Goal: Navigation & Orientation: Find specific page/section

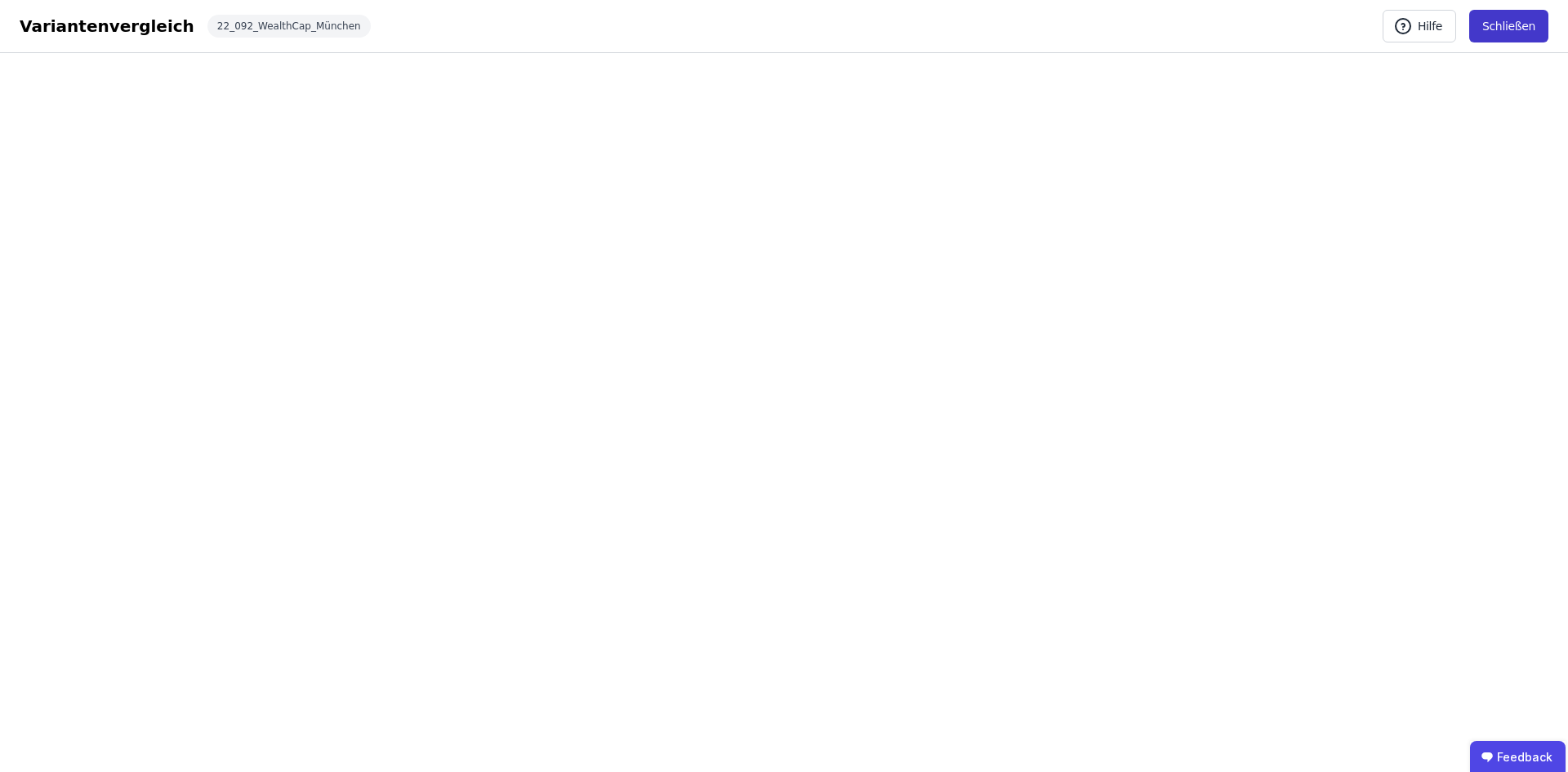
click at [1521, 29] on button "Schließen" at bounding box center [1508, 25] width 79 height 32
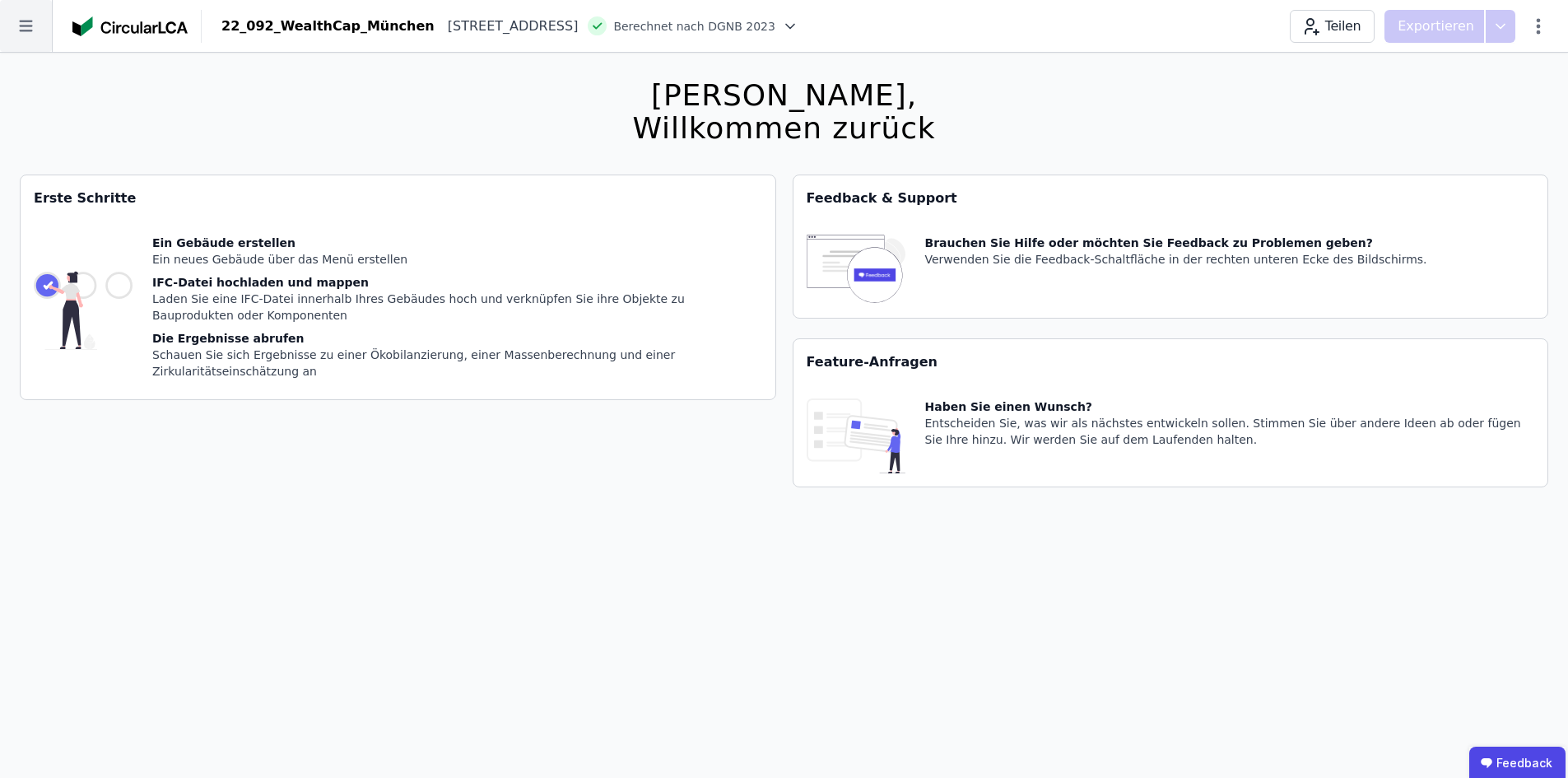
click at [17, 38] on icon at bounding box center [26, 26] width 52 height 52
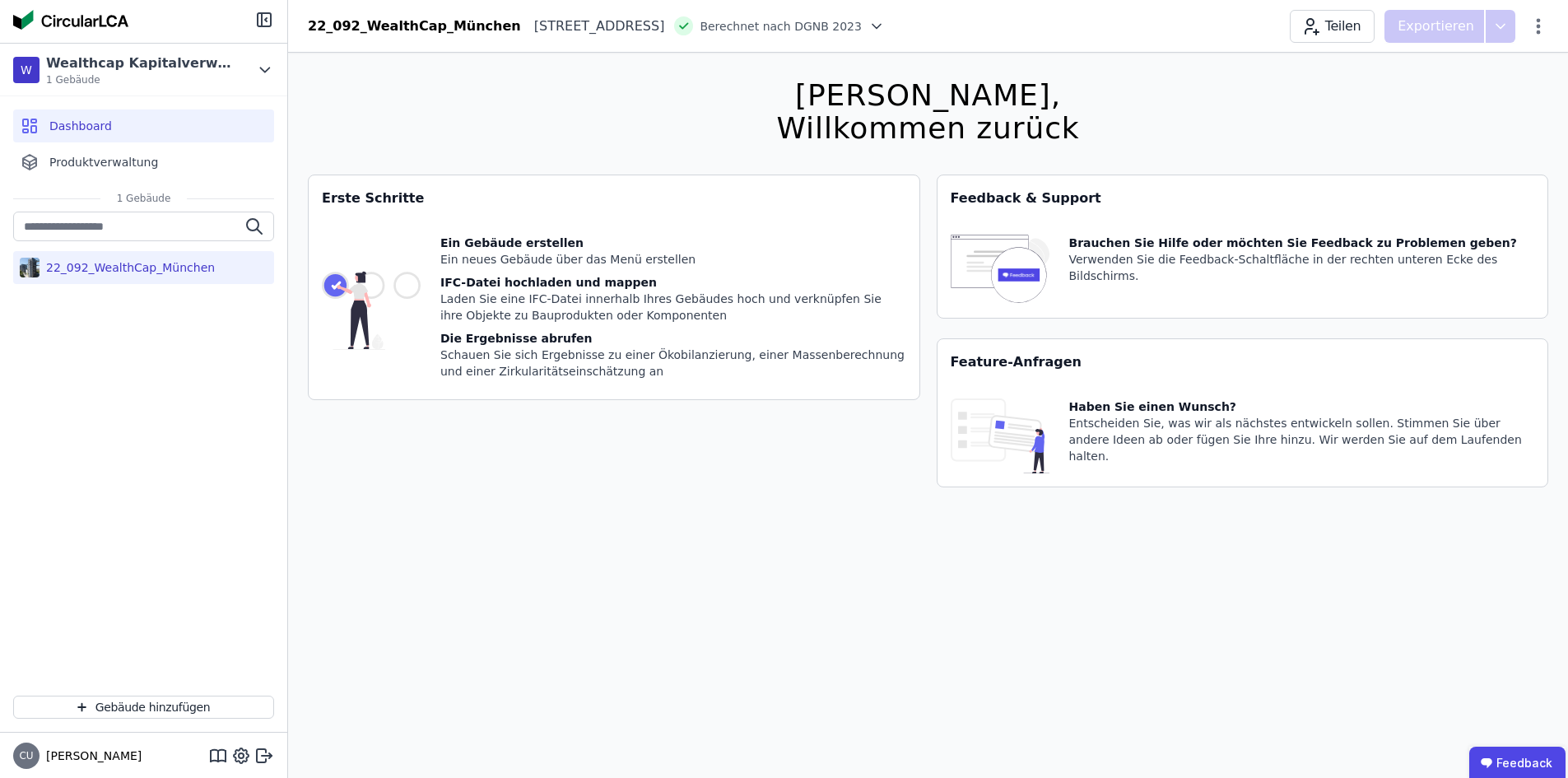
click at [99, 273] on div "22_092_WealthCap_München" at bounding box center [127, 267] width 175 height 17
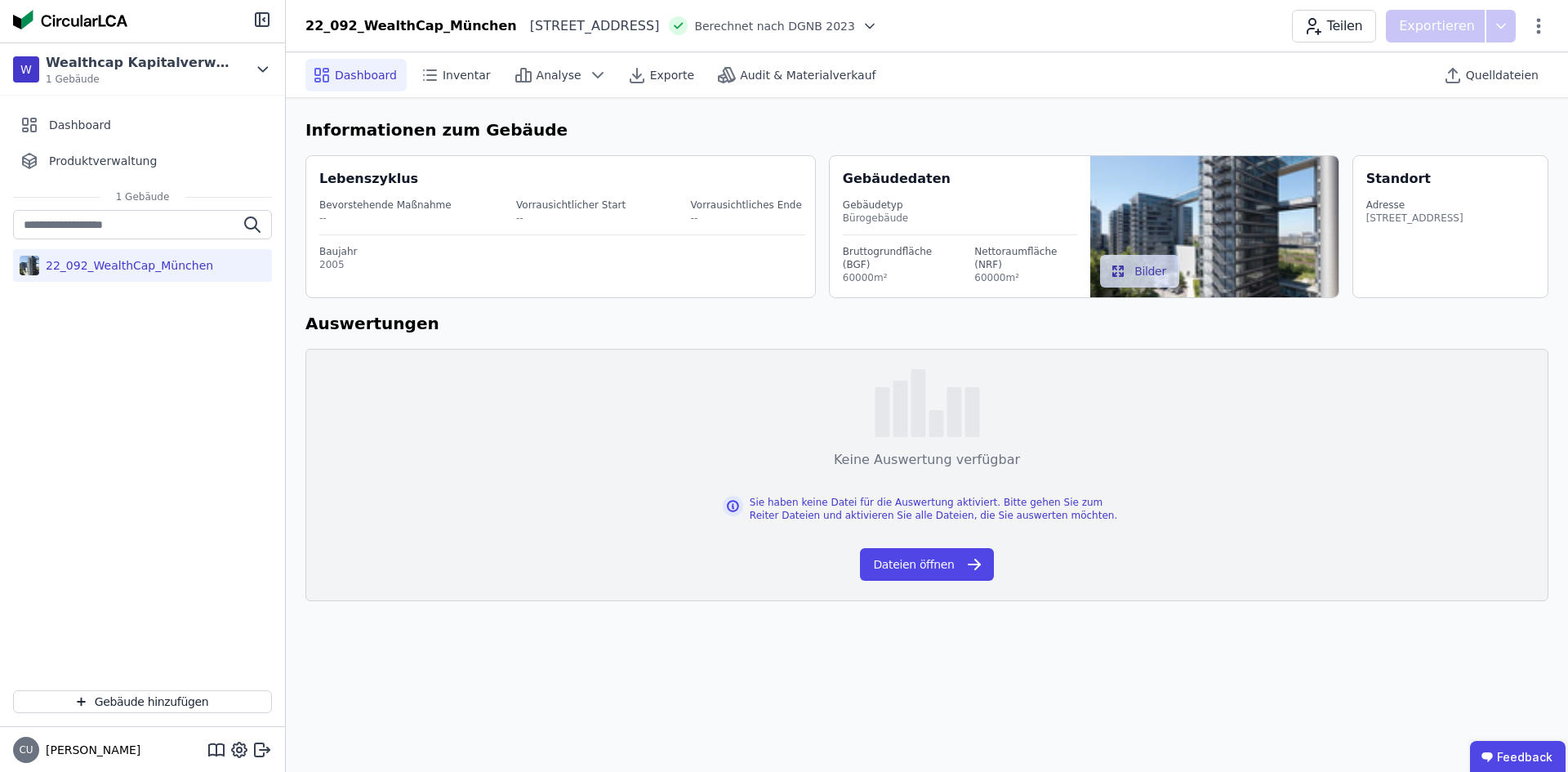
click at [660, 341] on div "Informationen zum Gebäude Lebenszyklus Bevorstehende Maßnahme -- Vorrausichtlic…" at bounding box center [927, 359] width 1282 height 523
click at [453, 69] on span "Inventar" at bounding box center [466, 75] width 48 height 17
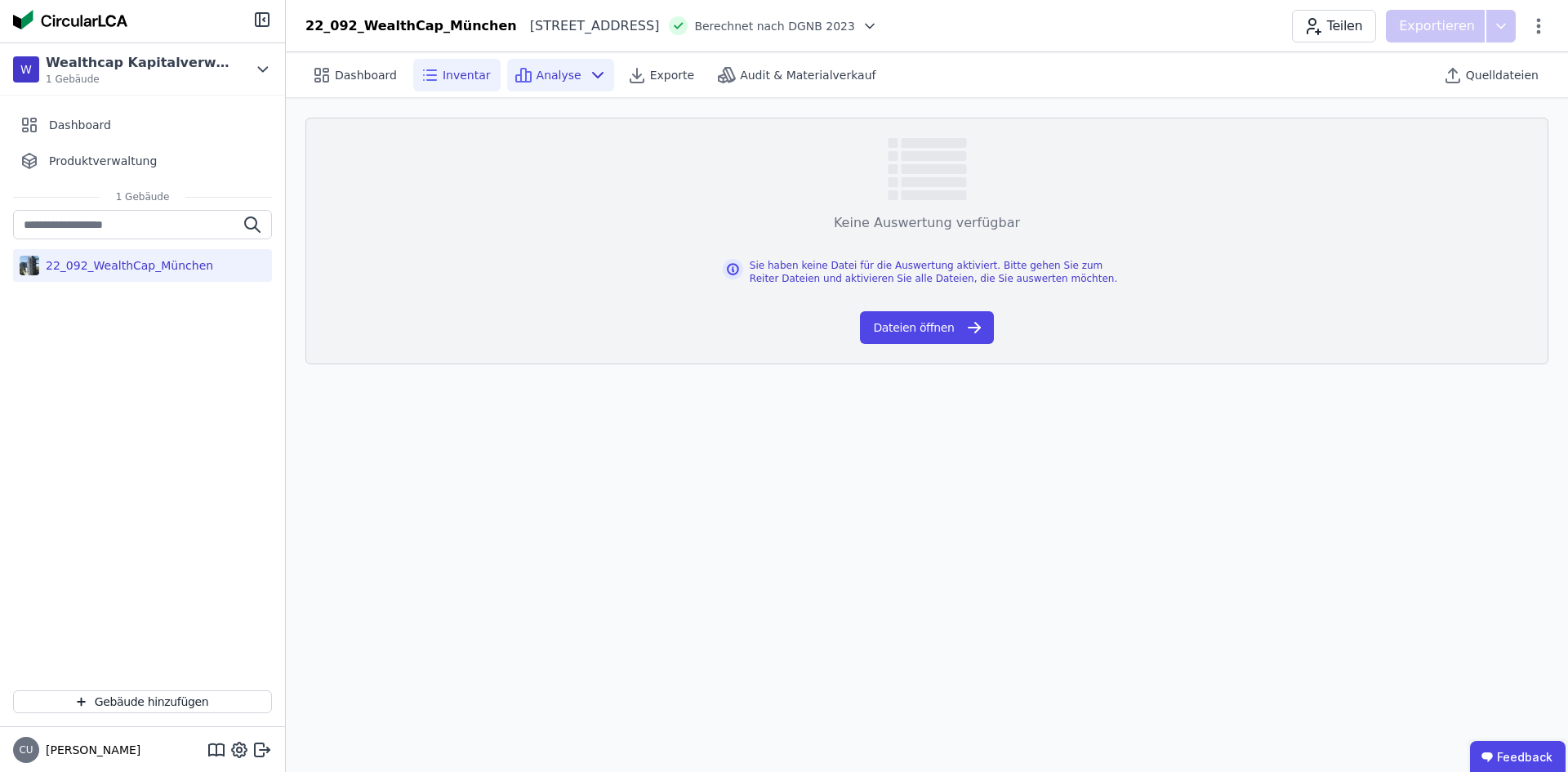
click at [521, 80] on icon at bounding box center [523, 75] width 19 height 19
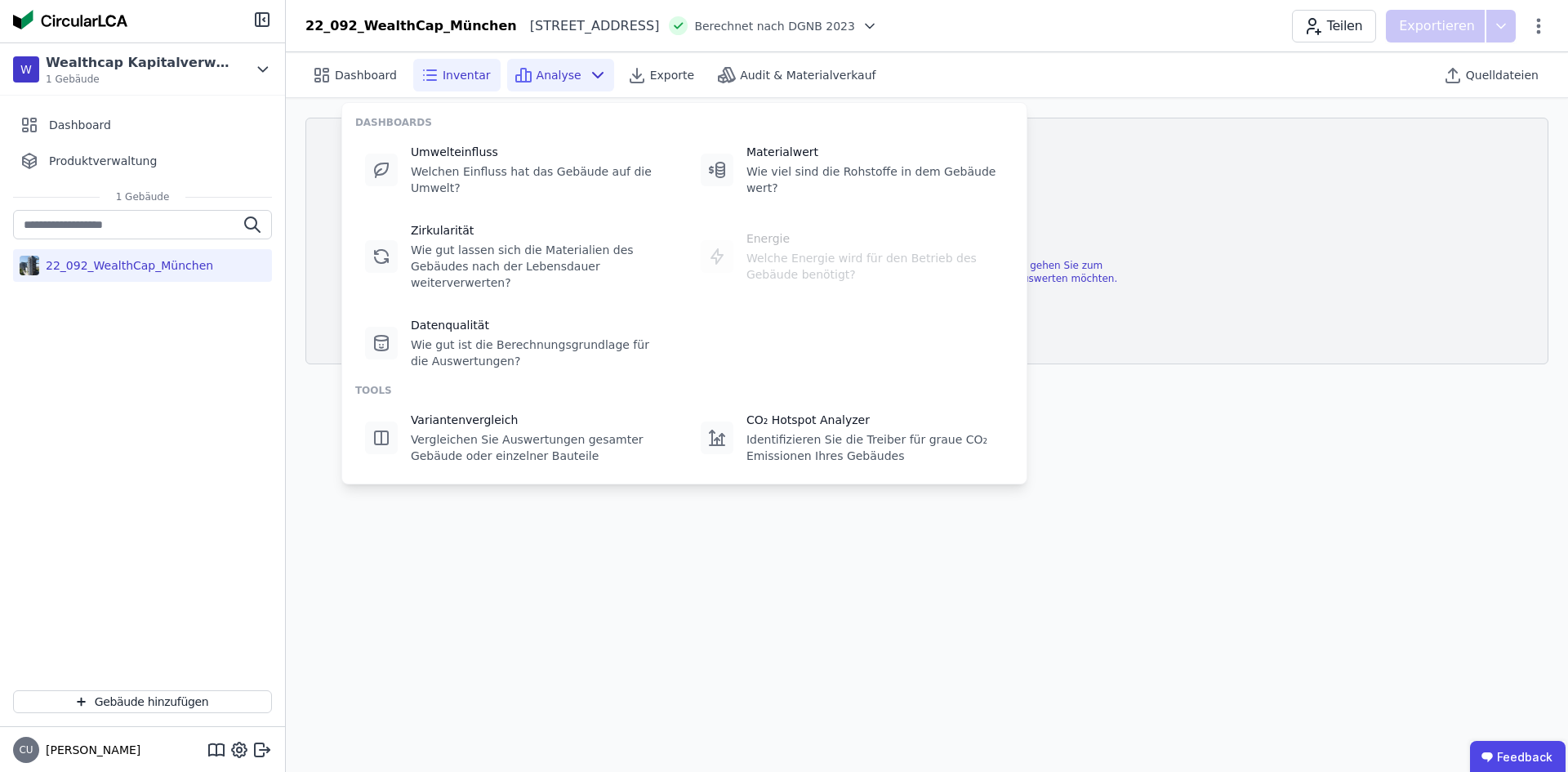
click at [1212, 80] on div "Dashboard Inventar Analyse Exporte Audit & Materialverkauf Quelldateien" at bounding box center [927, 75] width 1243 height 45
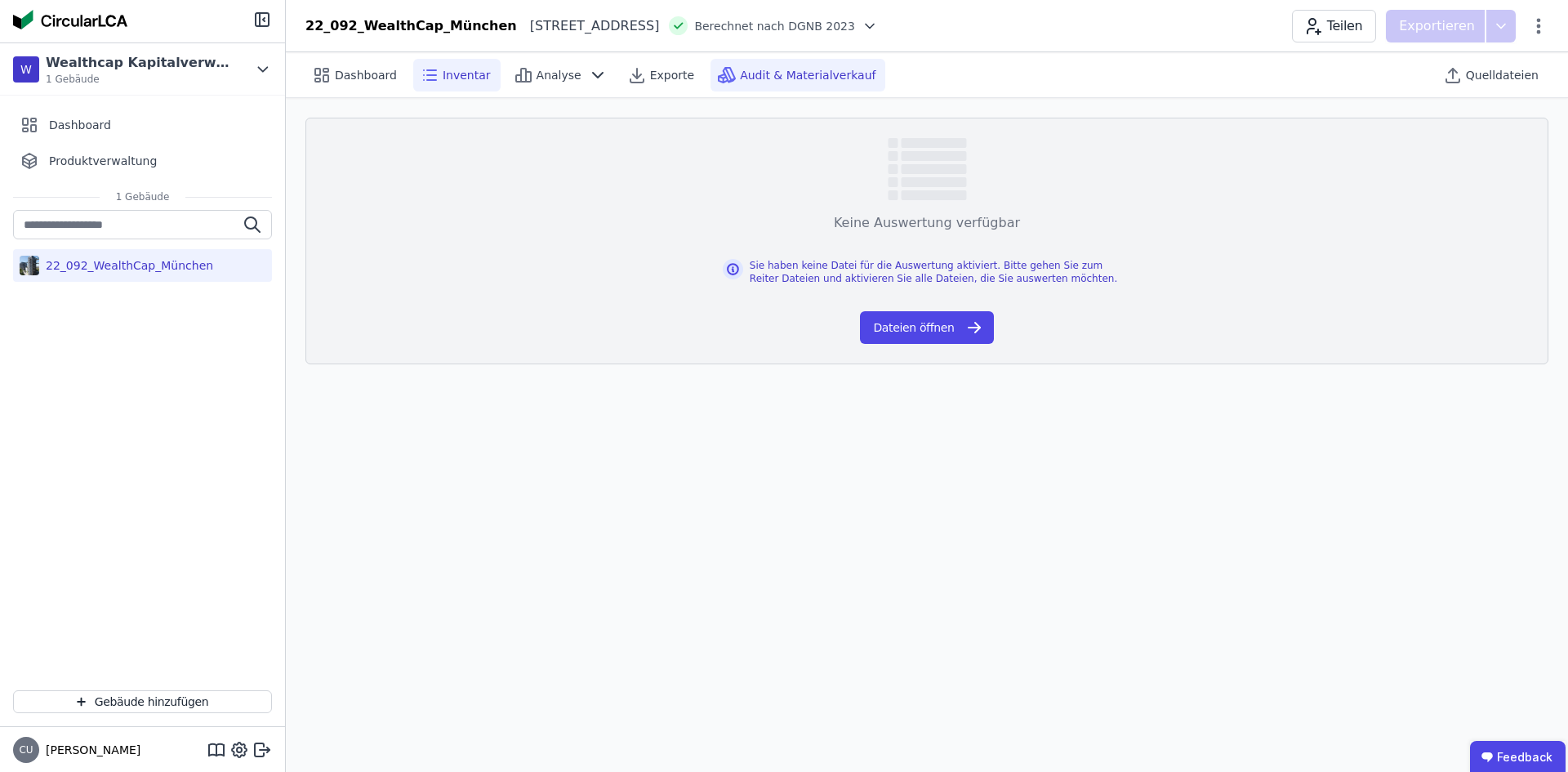
click at [765, 61] on div "Audit & Materialverkauf" at bounding box center [797, 75] width 175 height 32
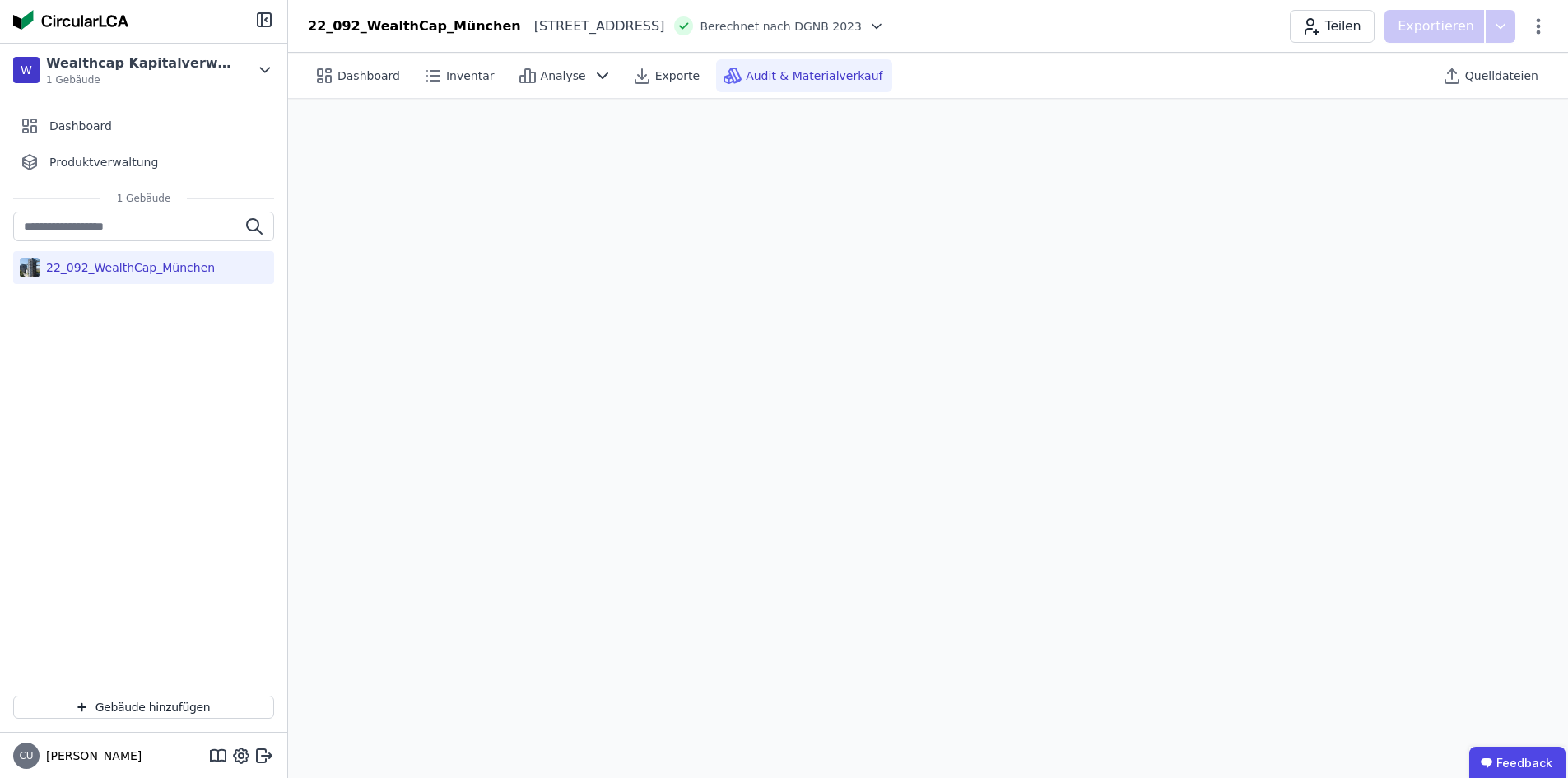
click at [917, 69] on div "Dashboard Inventar Analyse Exporte Audit & Materialverkauf" at bounding box center [665, 75] width 716 height 33
click at [339, 76] on span "Dashboard" at bounding box center [368, 75] width 63 height 17
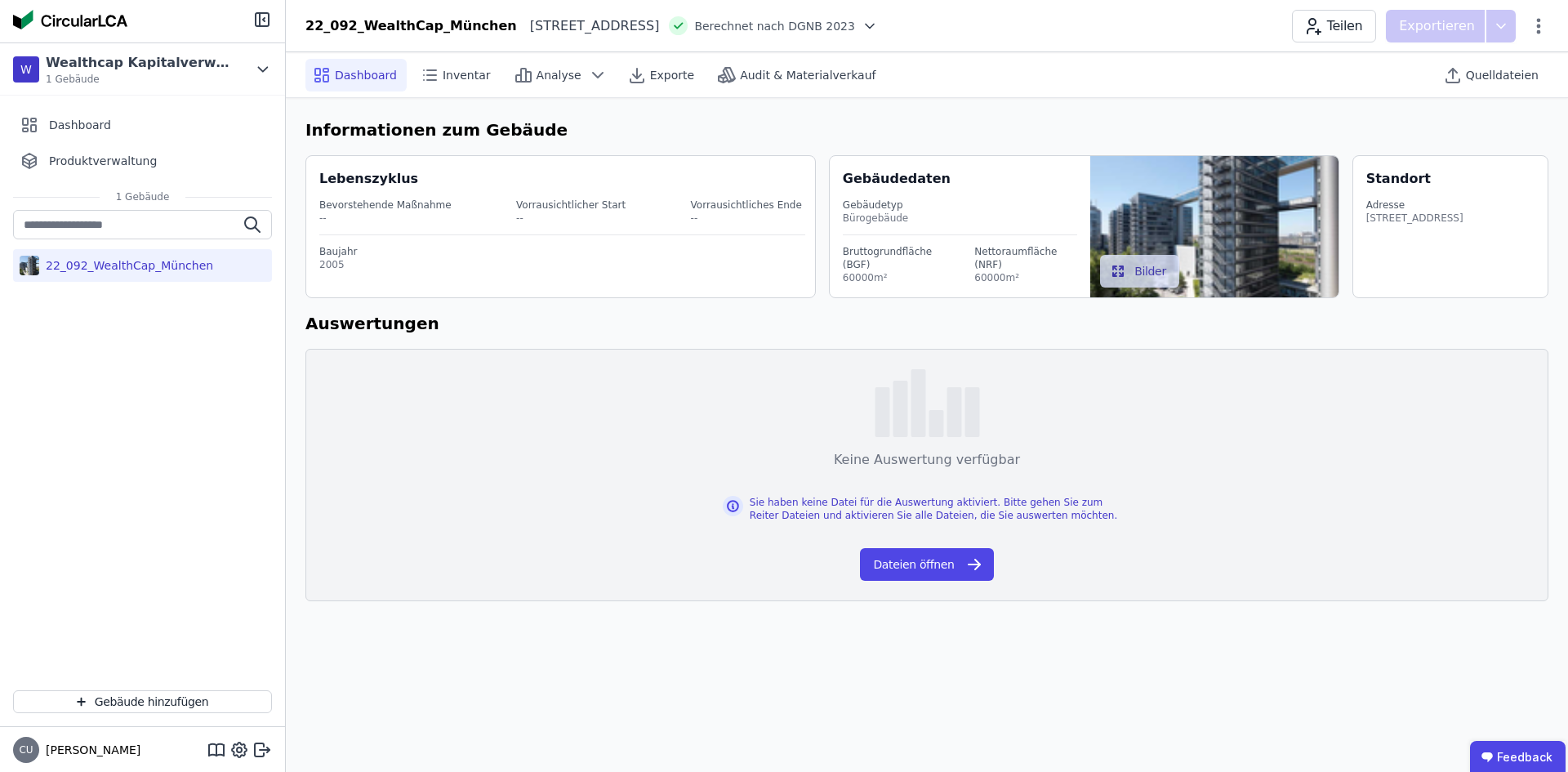
click at [858, 123] on h6 "Informationen zum Gebäude" at bounding box center [927, 130] width 1243 height 25
click at [910, 128] on h6 "Informationen zum Gebäude" at bounding box center [927, 130] width 1243 height 25
click at [913, 115] on div "Informationen zum Gebäude Lebenszyklus Bevorstehende Maßnahme -- Vorrausichtlic…" at bounding box center [927, 359] width 1282 height 523
drag, startPoint x: 299, startPoint y: 132, endPoint x: 702, endPoint y: 125, distance: 403.1
click at [696, 128] on div "Informationen zum Gebäude Lebenszyklus Bevorstehende Maßnahme -- Vorrausichtlic…" at bounding box center [927, 359] width 1282 height 523
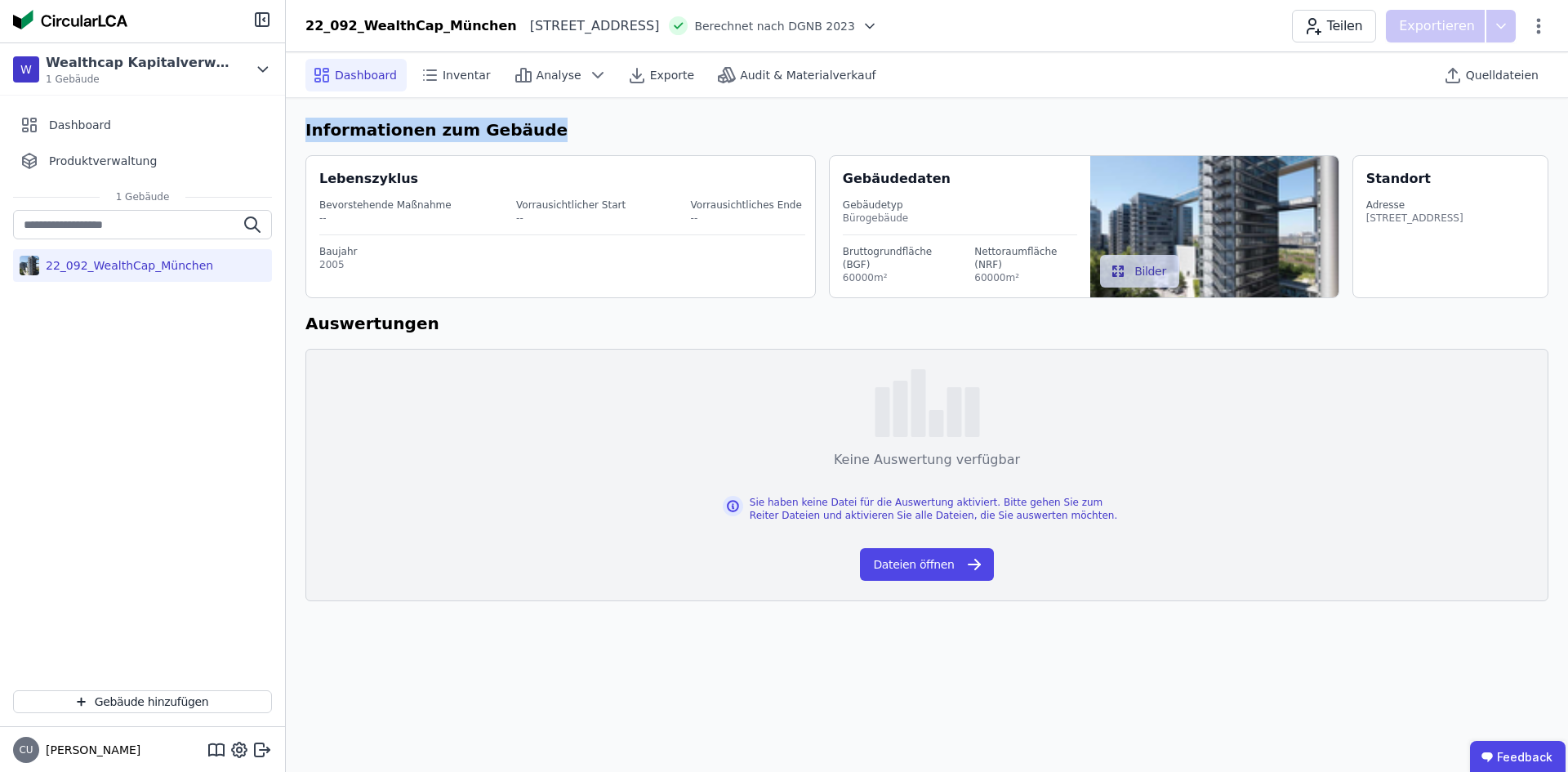
click at [529, 110] on div "Informationen zum Gebäude Lebenszyklus Bevorstehende Maßnahme -- Vorrausichtlic…" at bounding box center [927, 359] width 1282 height 523
click at [507, 143] on div "Informationen zum Gebäude Lebenszyklus Bevorstehende Maßnahme -- Vorrausichtlic…" at bounding box center [927, 359] width 1282 height 523
drag, startPoint x: 286, startPoint y: 122, endPoint x: 489, endPoint y: 133, distance: 203.3
click at [489, 133] on div "Informationen zum Gebäude Lebenszyklus Bevorstehende Maßnahme -- Vorrausichtlic…" at bounding box center [927, 359] width 1282 height 523
click at [576, 133] on h6 "Informationen zum Gebäude" at bounding box center [927, 130] width 1243 height 25
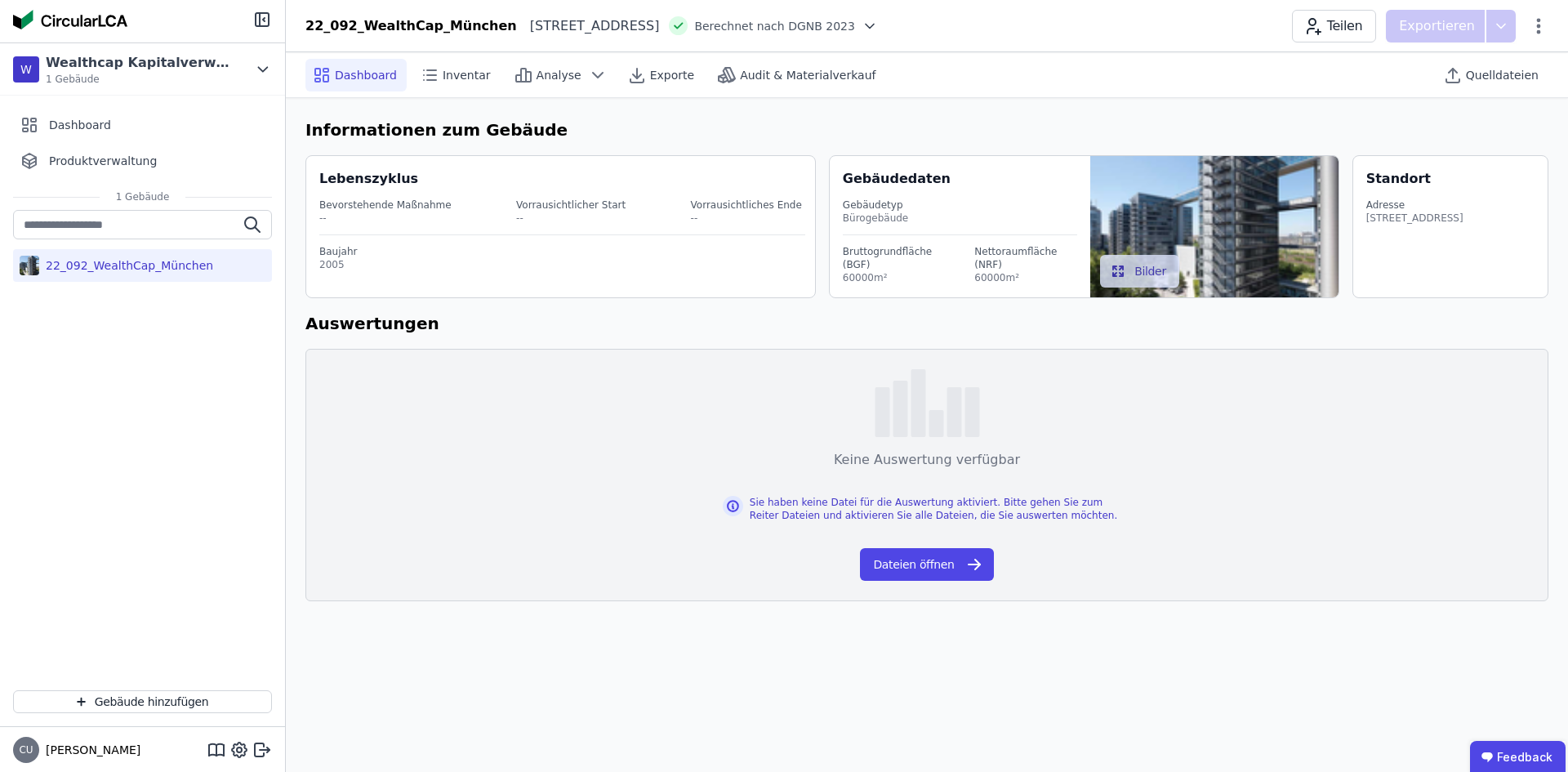
click at [470, 646] on div "Dashboard Inventar Analyse Exporte Audit & Materialverkauf Quelldateien Informa…" at bounding box center [927, 413] width 1282 height 720
click at [995, 68] on div "Dashboard Inventar Analyse Exporte Audit & Materialverkauf Quelldateien" at bounding box center [927, 75] width 1243 height 45
click at [855, 17] on div "Berechnet nach DGNB 2023" at bounding box center [762, 25] width 186 height 18
click at [878, 31] on icon at bounding box center [869, 25] width 17 height 17
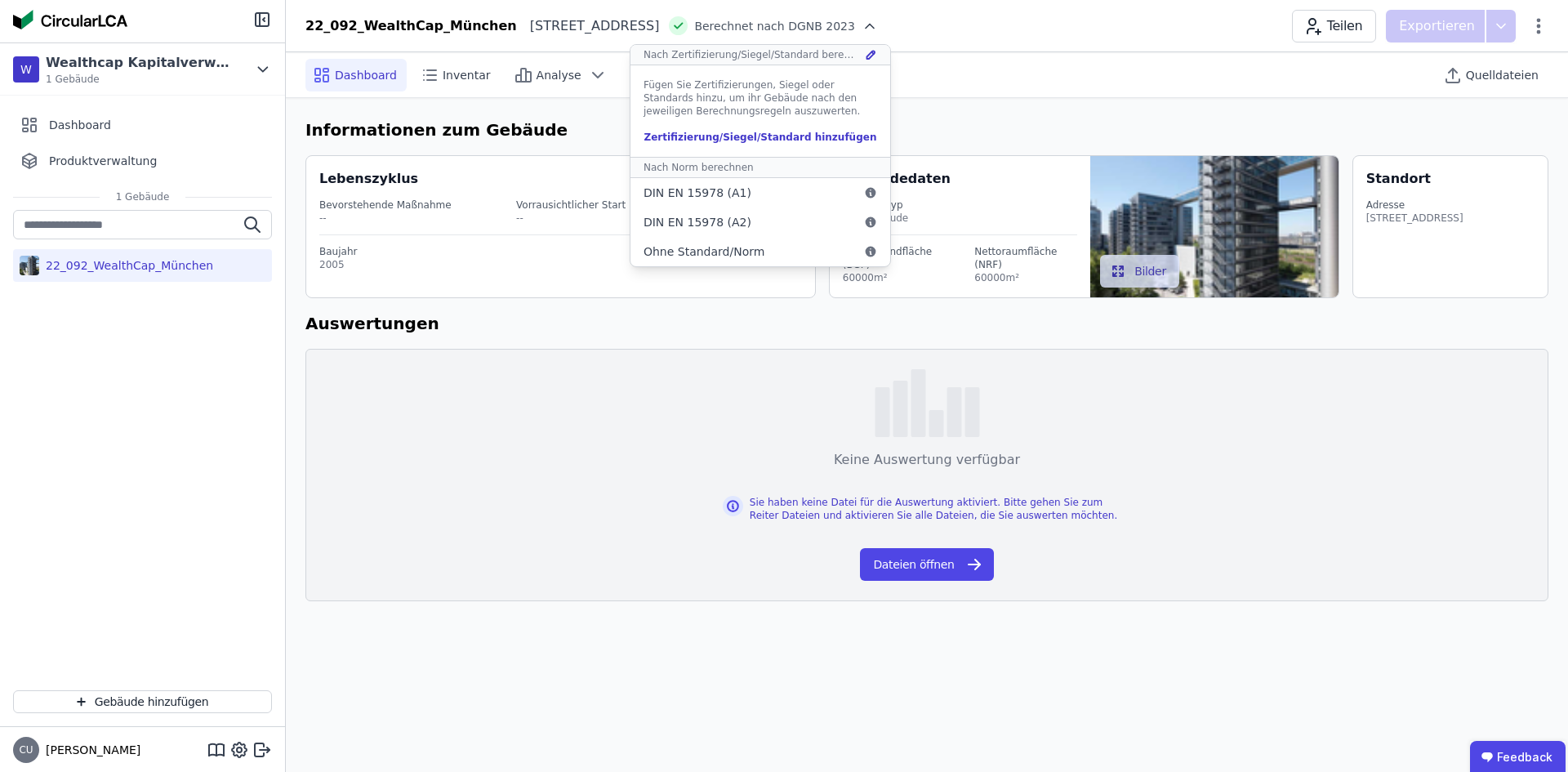
click at [1081, 97] on div "Dashboard Inventar Analyse Exporte Audit & Materialverkauf Quelldateien" at bounding box center [927, 76] width 1282 height 46
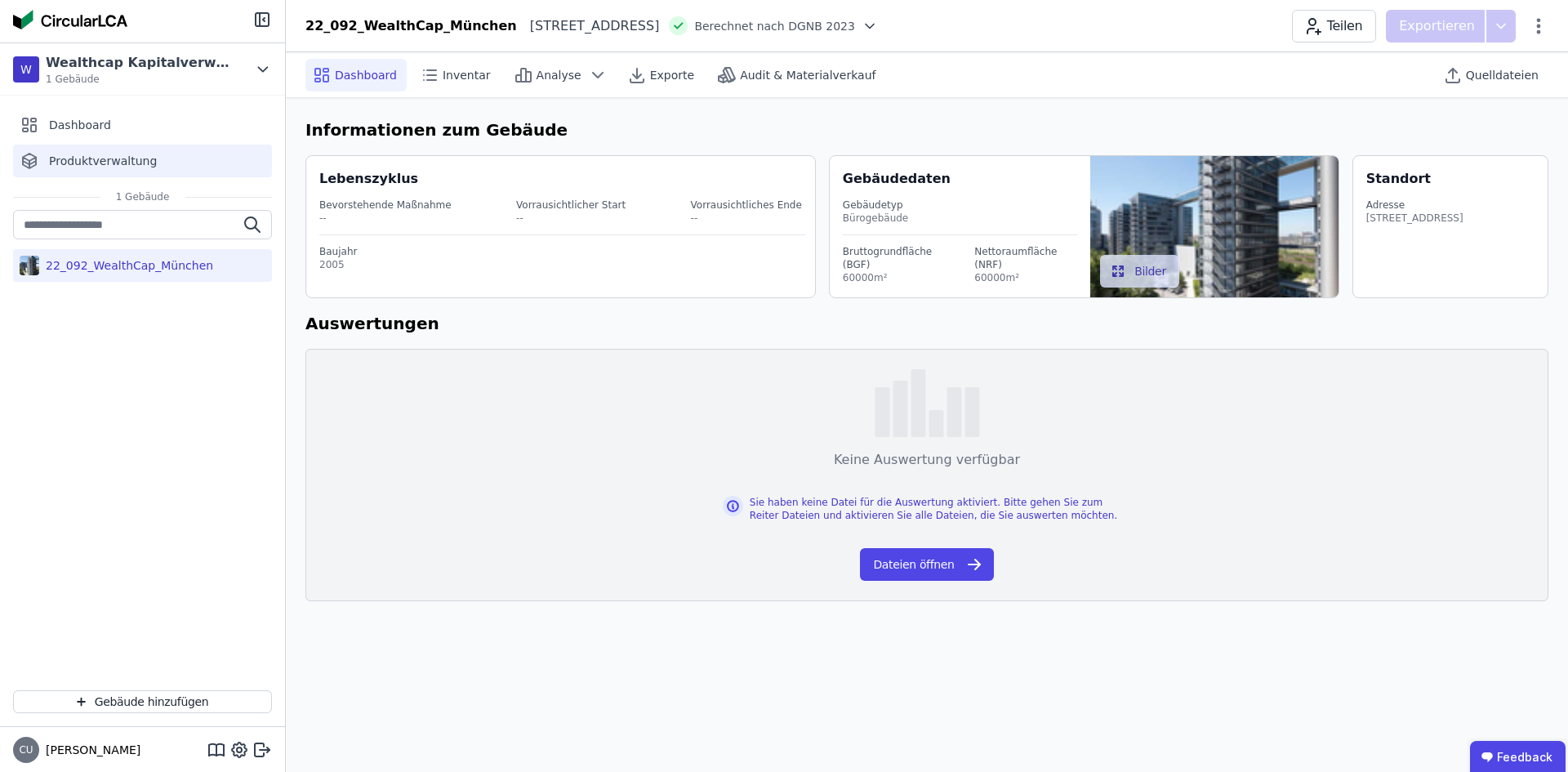
click at [163, 173] on div "Produktverwaltung" at bounding box center [142, 161] width 259 height 32
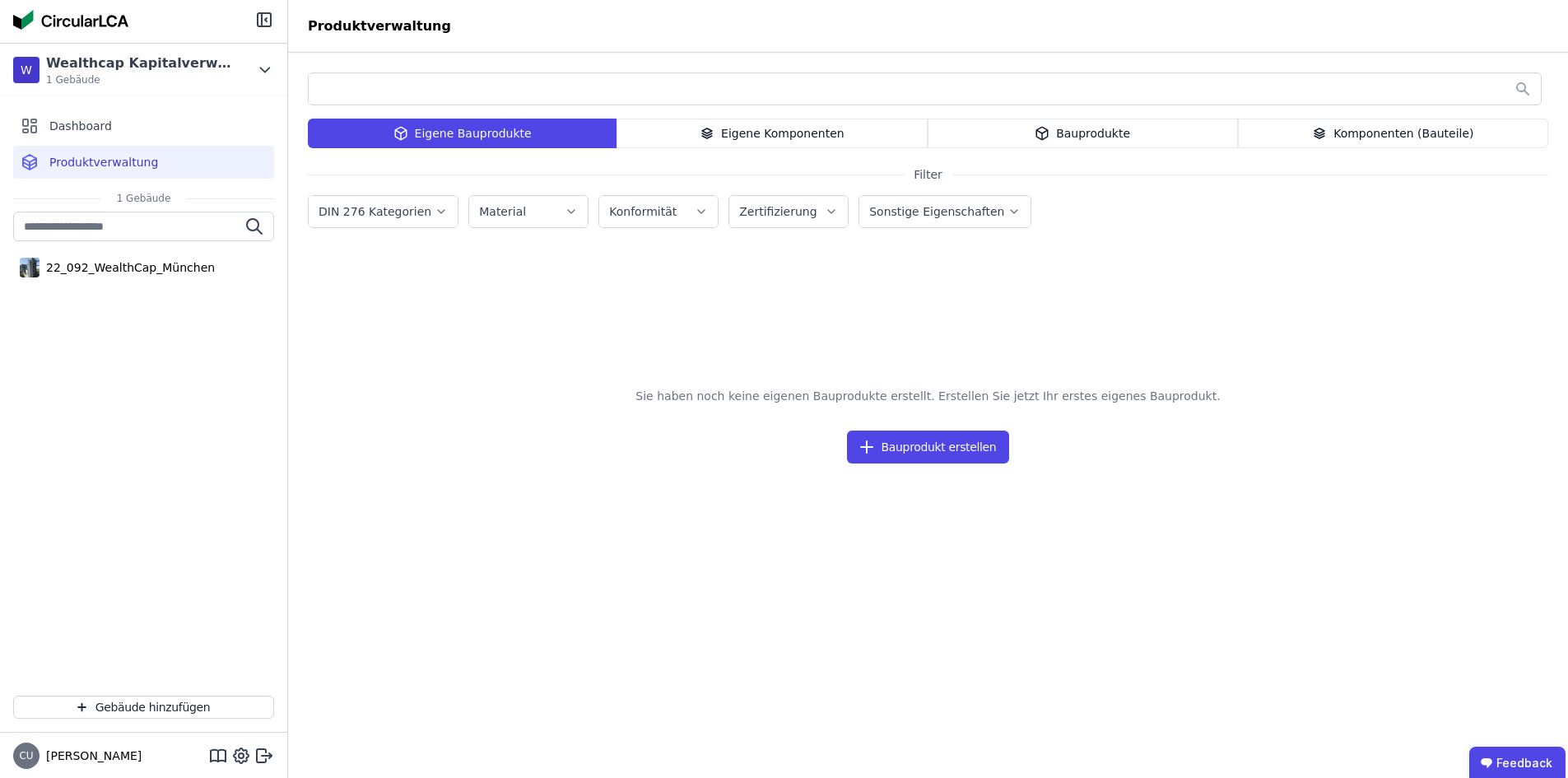
click at [610, 521] on div "Sie haben noch keine eigenen Bauprodukte erstellt. Erstellen Sie jetzt Ihr erst…" at bounding box center [928, 520] width 1241 height 424
drag, startPoint x: 1203, startPoint y: 296, endPoint x: 1058, endPoint y: 189, distance: 180.2
click at [1179, 277] on div at bounding box center [928, 274] width 1241 height 54
click at [97, 115] on div "Dashboard" at bounding box center [143, 126] width 261 height 33
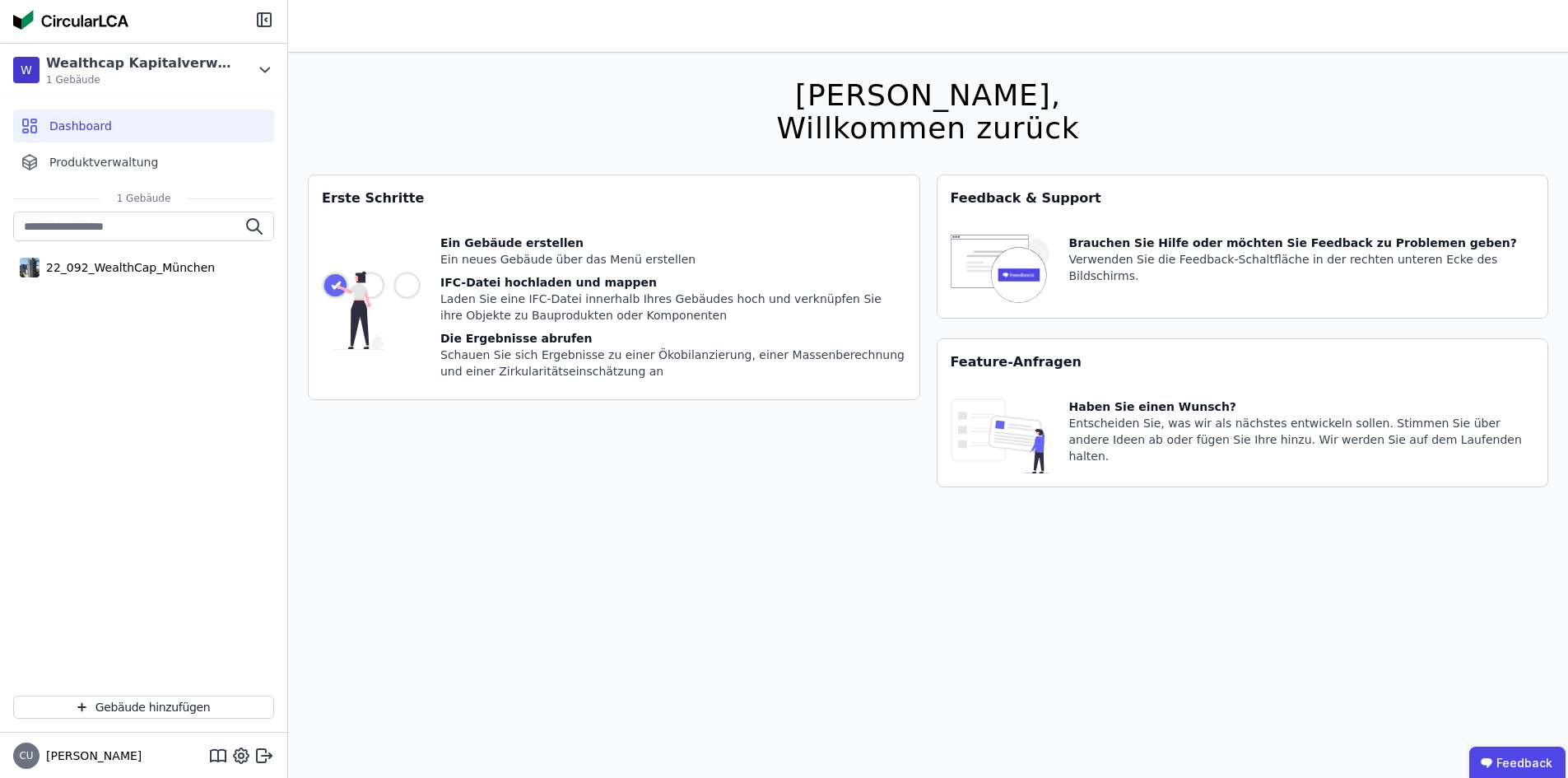
click at [576, 242] on div "Ein Gebäude erstellen" at bounding box center [673, 243] width 466 height 17
click at [335, 282] on img at bounding box center [372, 310] width 99 height 151
click at [254, 275] on div "22_092_WealthCap_München" at bounding box center [143, 267] width 261 height 33
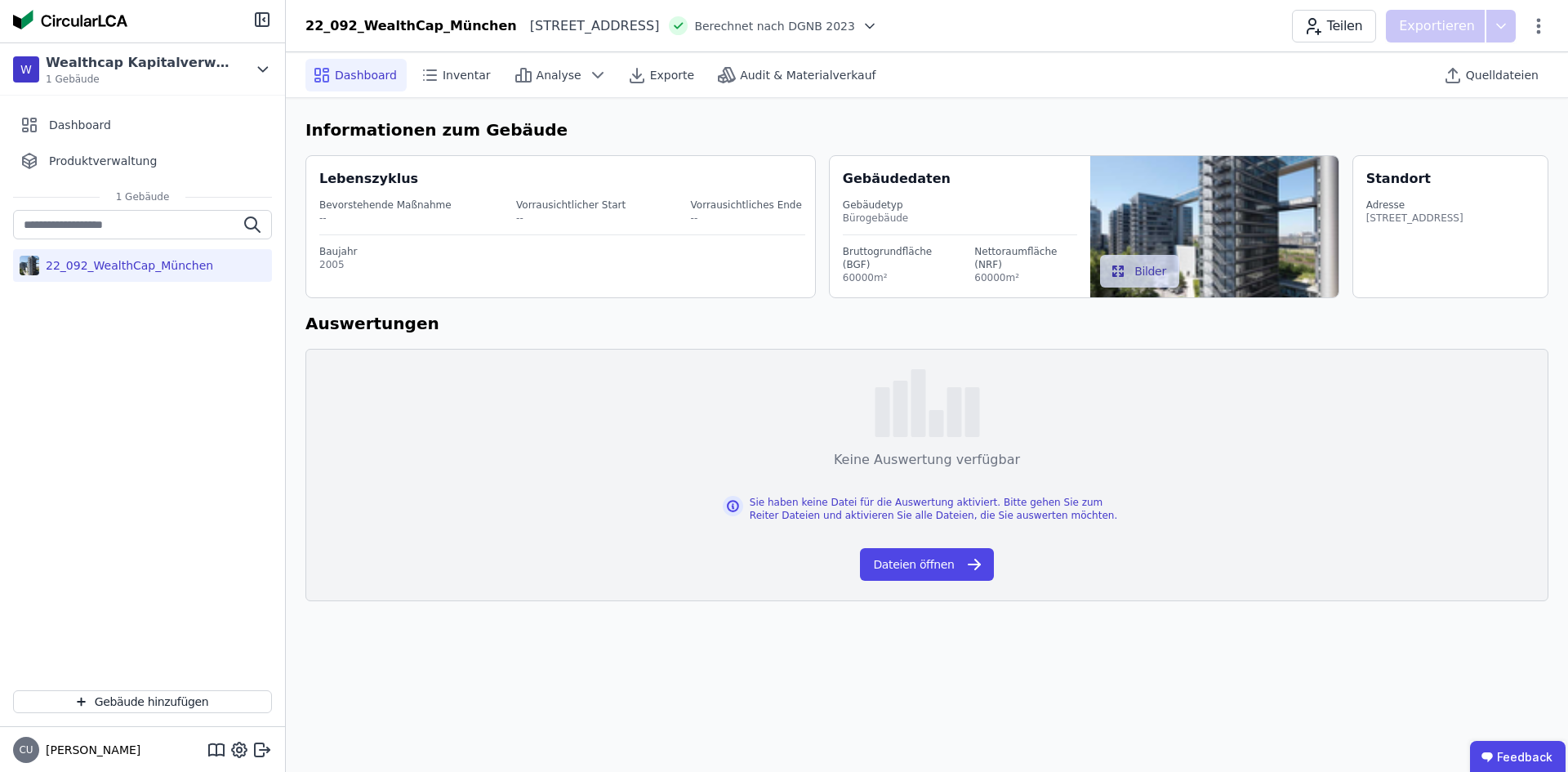
click at [798, 152] on div "Lebenszyklus Bevorstehende Maßnahme -- Vorrausichtlicher Start -- Vorrausichtli…" at bounding box center [927, 229] width 1243 height 162
click at [773, 83] on div "Audit & Materialverkauf" at bounding box center [797, 75] width 175 height 32
